Goal: Information Seeking & Learning: Learn about a topic

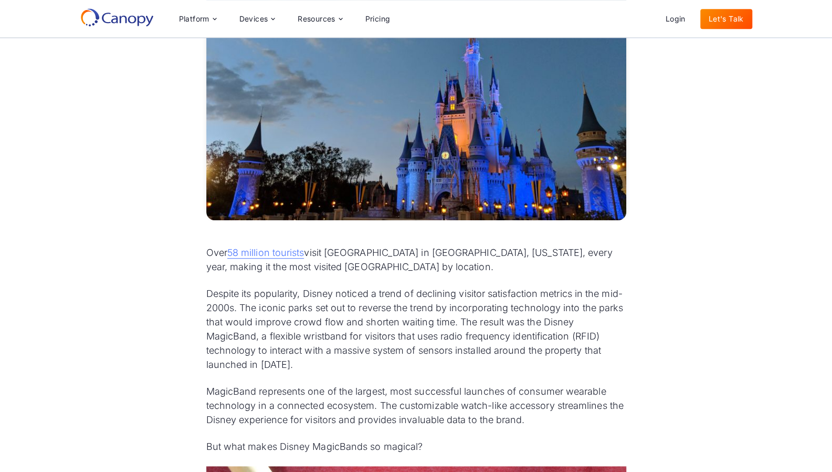
scroll to position [331, 0]
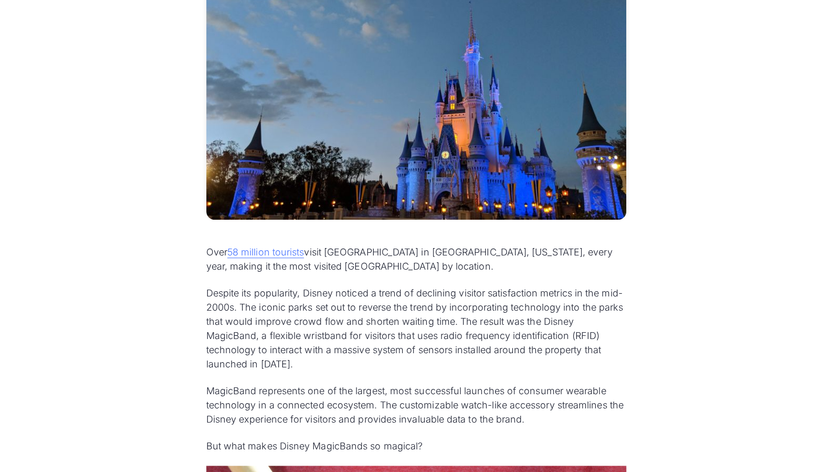
drag, startPoint x: 281, startPoint y: 252, endPoint x: 204, endPoint y: 289, distance: 86.0
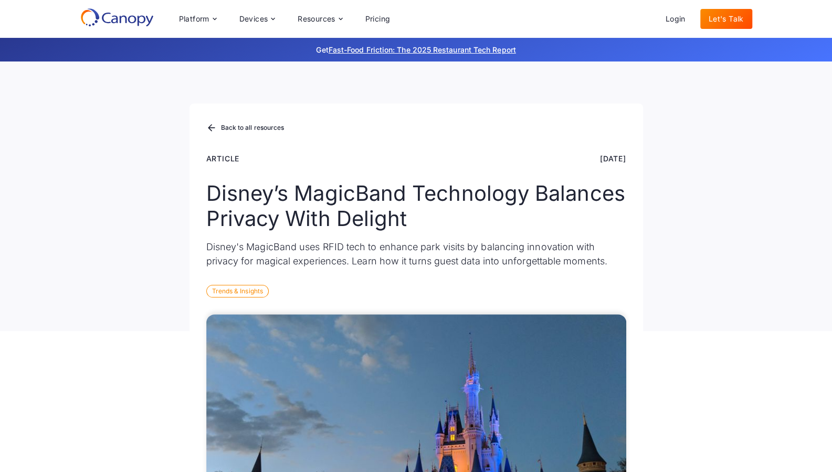
scroll to position [0, 0]
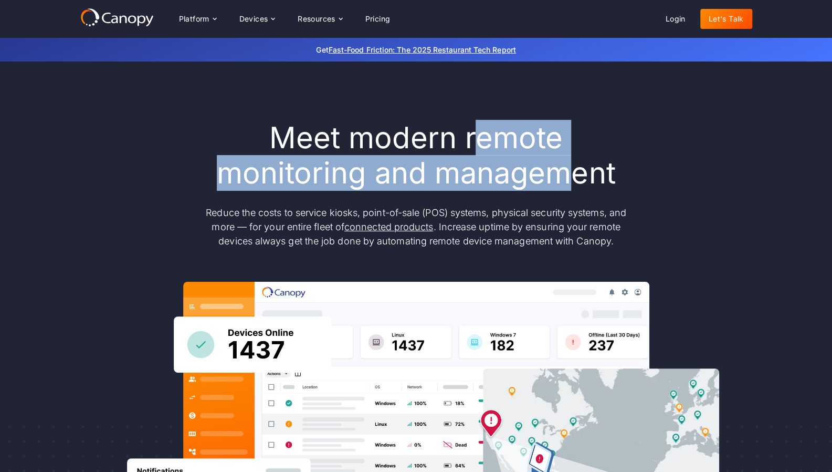
drag, startPoint x: 479, startPoint y: 133, endPoint x: 562, endPoint y: 165, distance: 88.9
click at [562, 165] on h1 "Meet modern remote monitoring and management" at bounding box center [416, 155] width 441 height 70
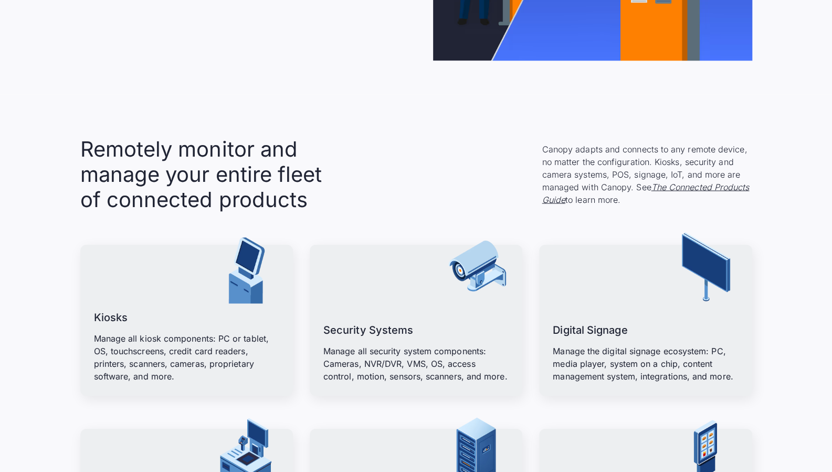
scroll to position [1143, 0]
